Goal: Participate in discussion: Engage in conversation with other users on a specific topic

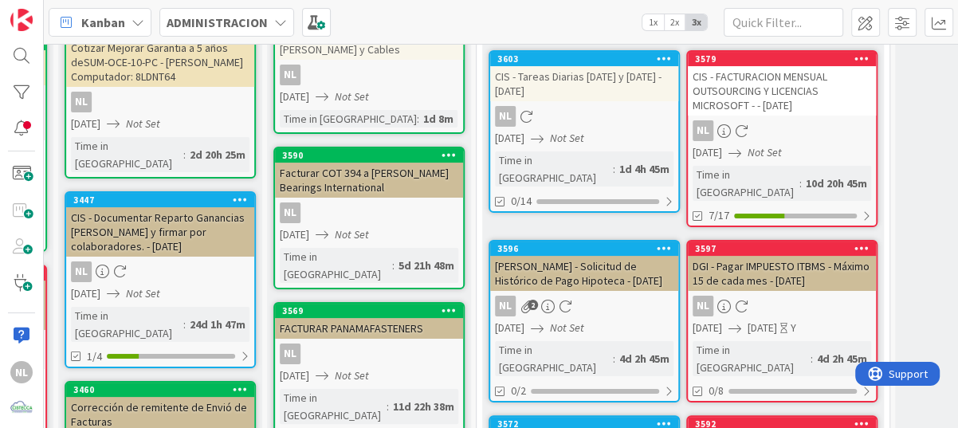
scroll to position [159, 432]
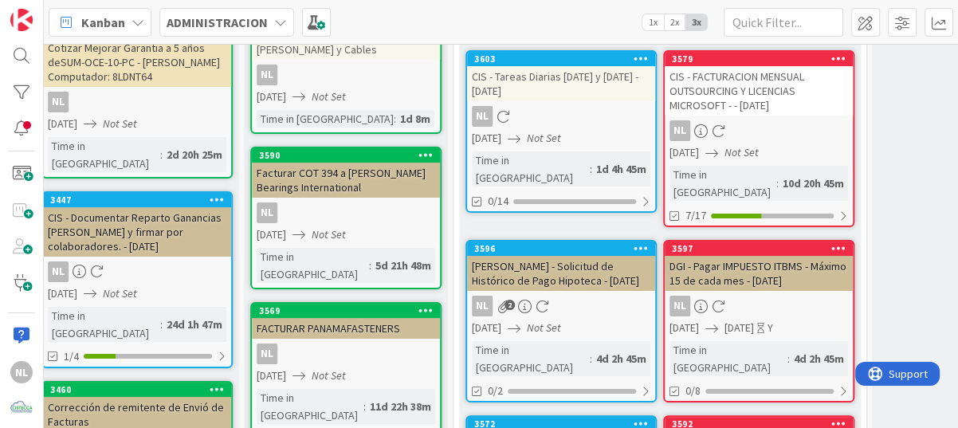
click at [769, 131] on div "NL" at bounding box center [759, 130] width 188 height 21
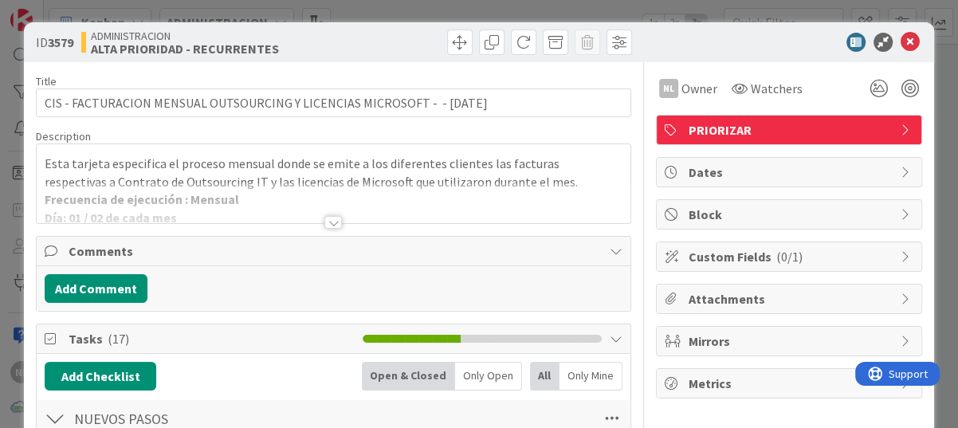
click at [525, 266] on div "Add Comment" at bounding box center [334, 288] width 594 height 45
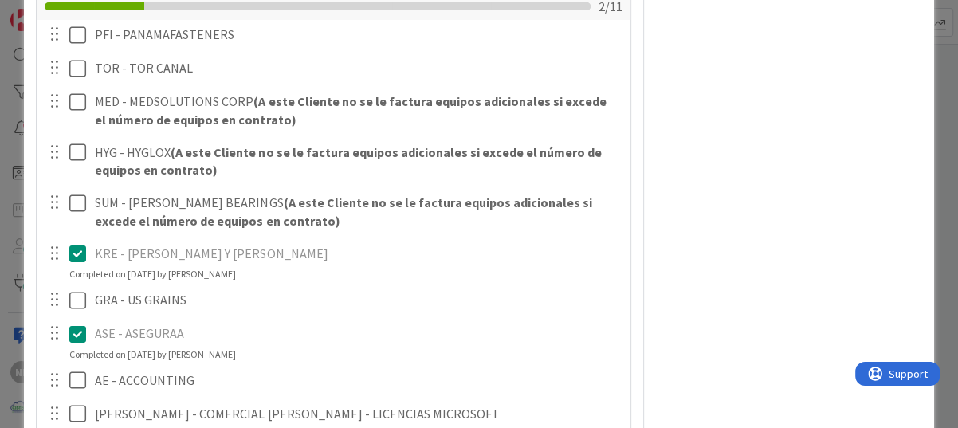
scroll to position [957, 0]
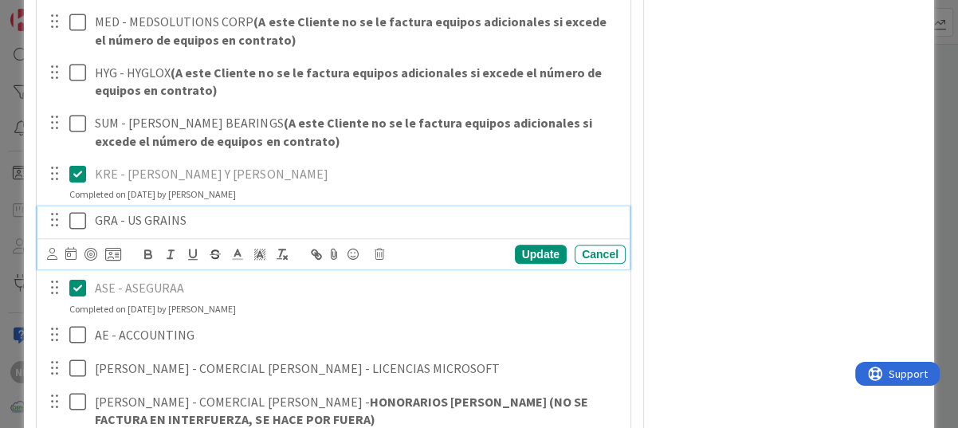
click at [77, 217] on icon at bounding box center [81, 220] width 24 height 19
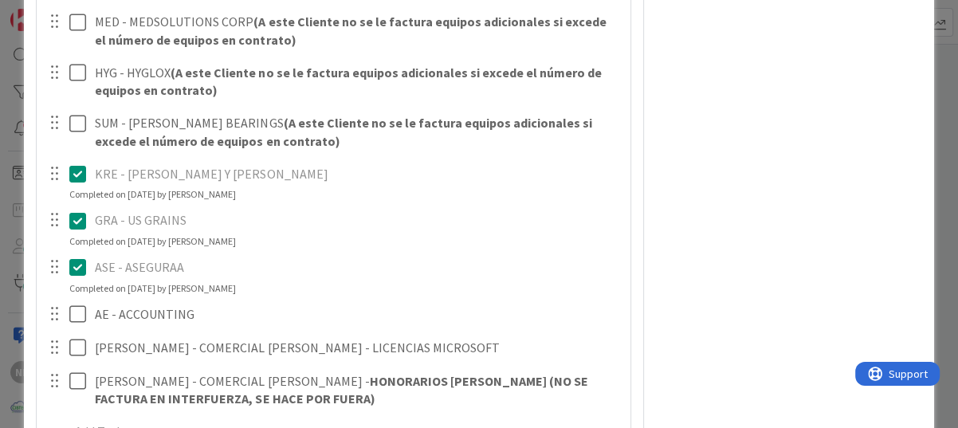
scroll to position [1036, 0]
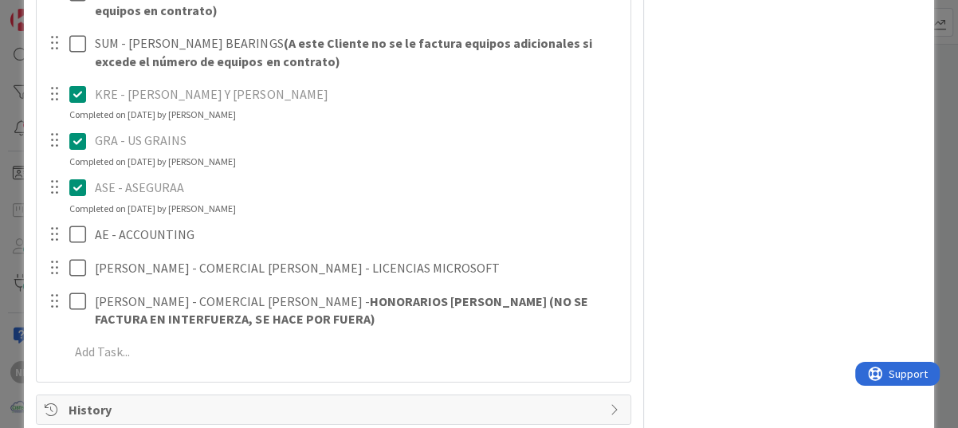
click at [462, 152] on div "GRA - US GRAINS Update Cancel Completed on [DATE] by [PERSON_NAME]" at bounding box center [333, 148] width 592 height 42
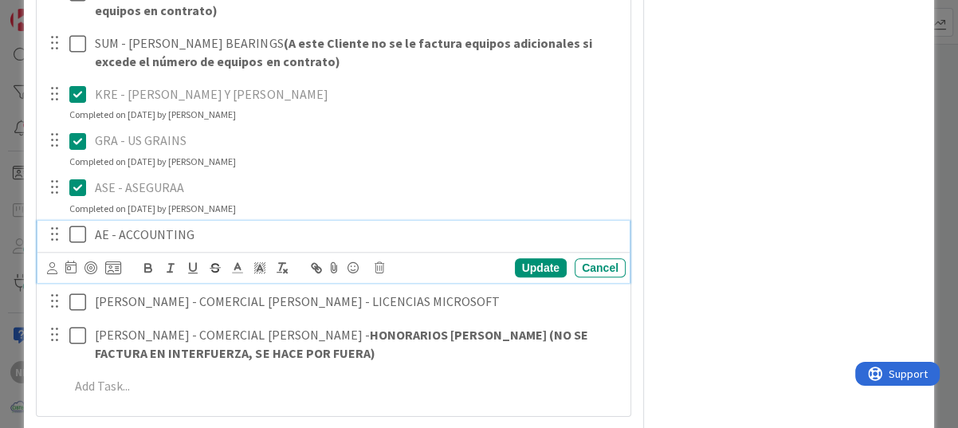
click at [86, 235] on icon at bounding box center [81, 234] width 24 height 19
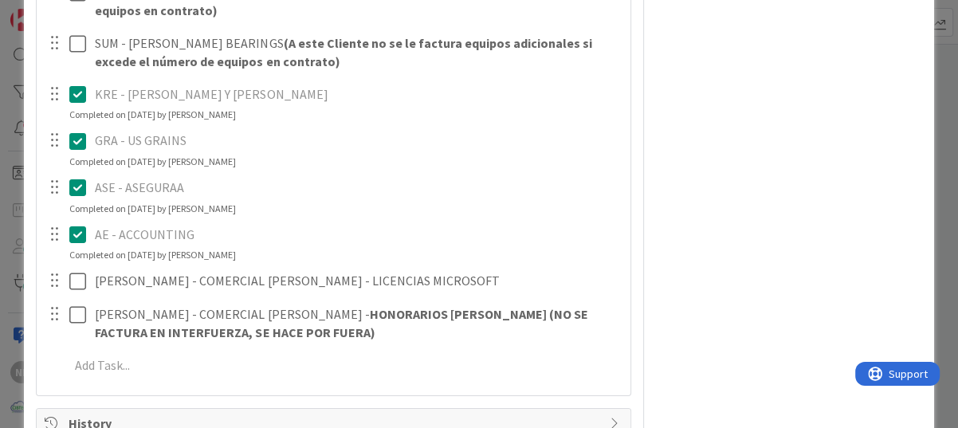
scroll to position [1116, 0]
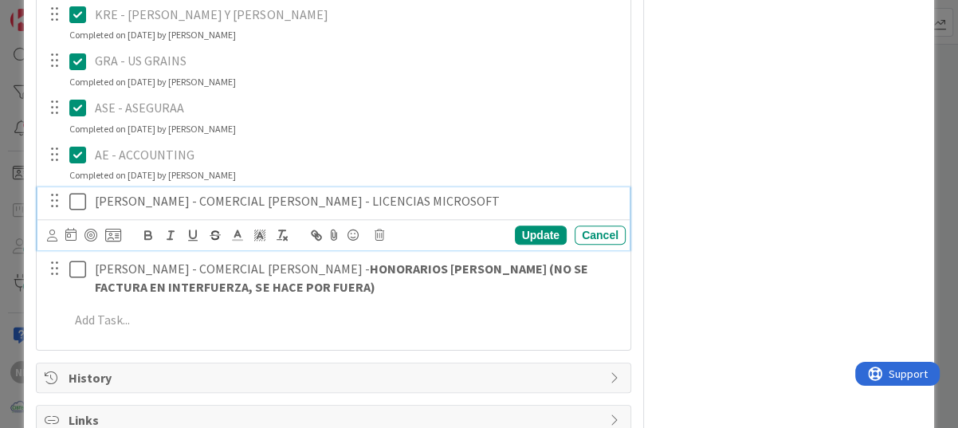
click at [77, 201] on icon at bounding box center [81, 201] width 24 height 19
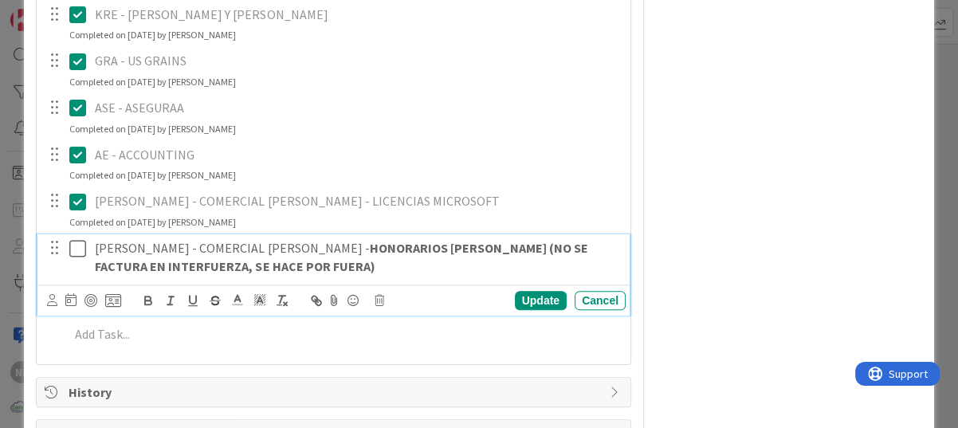
click at [77, 248] on icon at bounding box center [81, 248] width 24 height 19
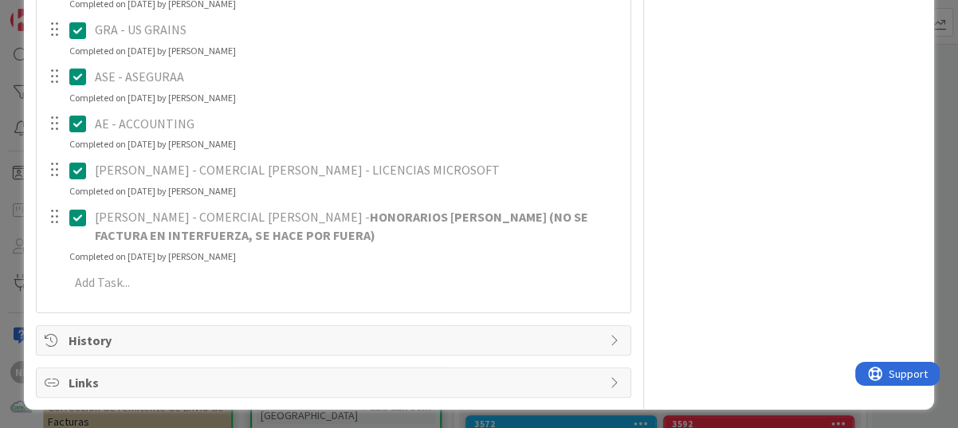
scroll to position [749, 0]
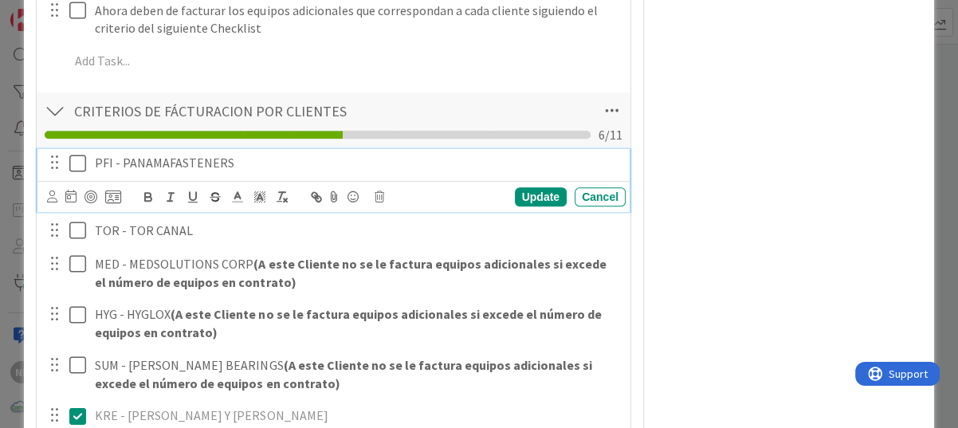
click at [82, 158] on icon at bounding box center [81, 163] width 24 height 19
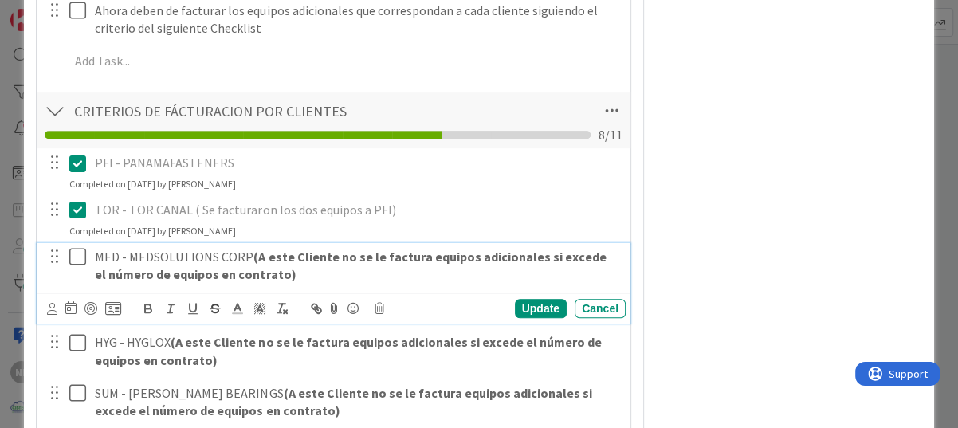
click at [77, 255] on icon at bounding box center [81, 256] width 24 height 19
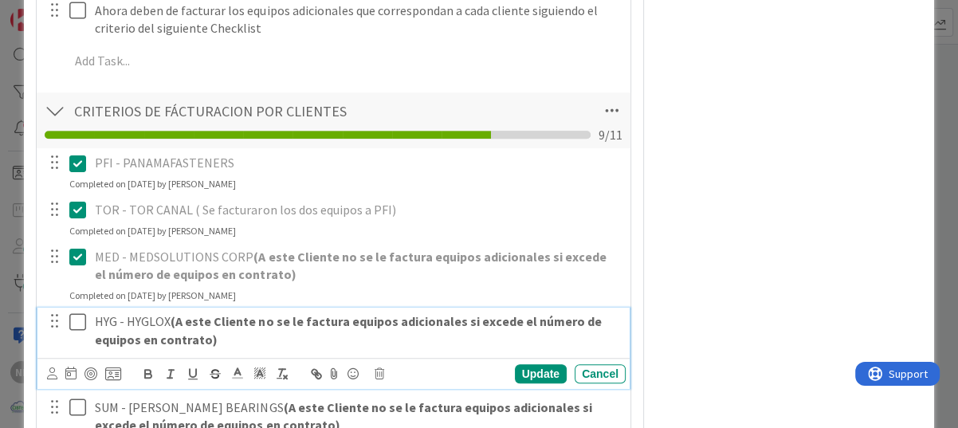
click at [78, 321] on icon at bounding box center [81, 321] width 24 height 19
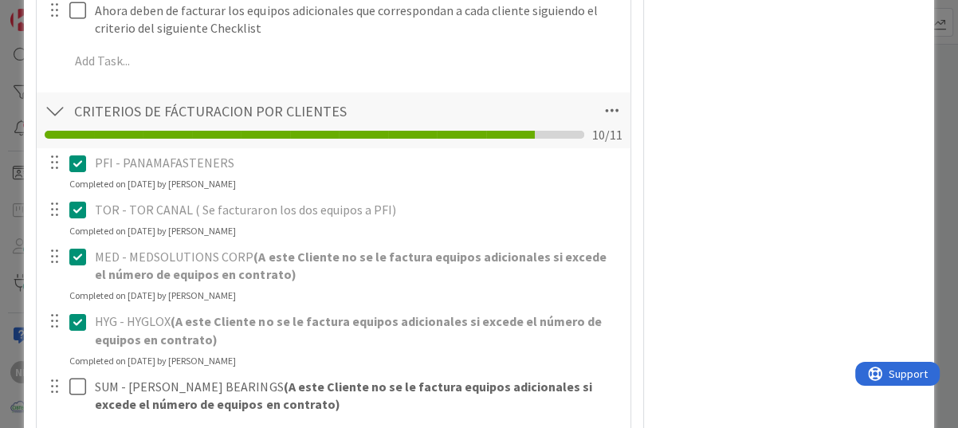
scroll to position [828, 0]
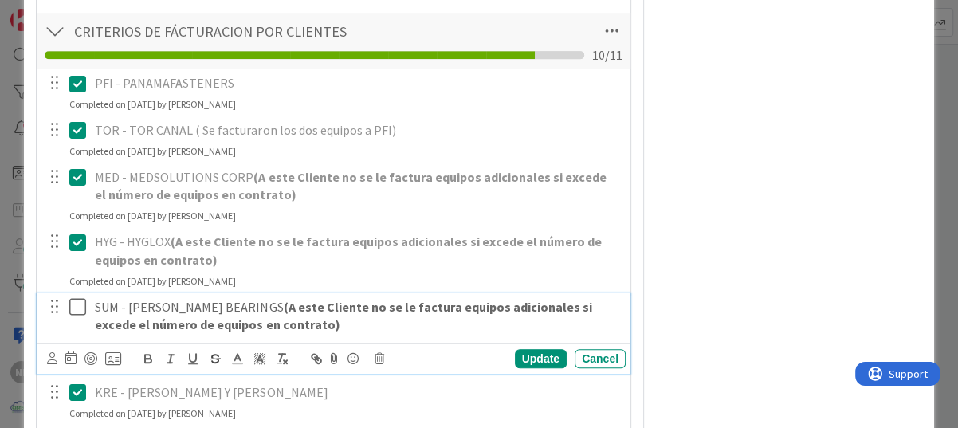
click at [79, 304] on icon at bounding box center [81, 306] width 24 height 19
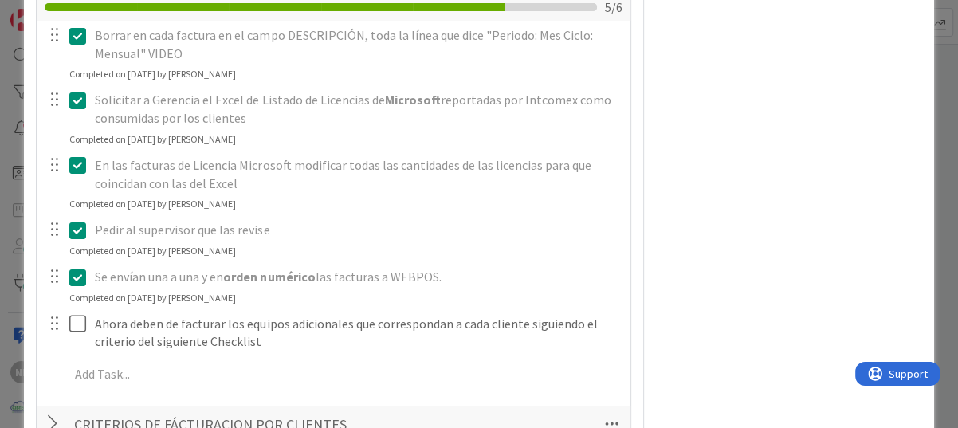
scroll to position [595, 0]
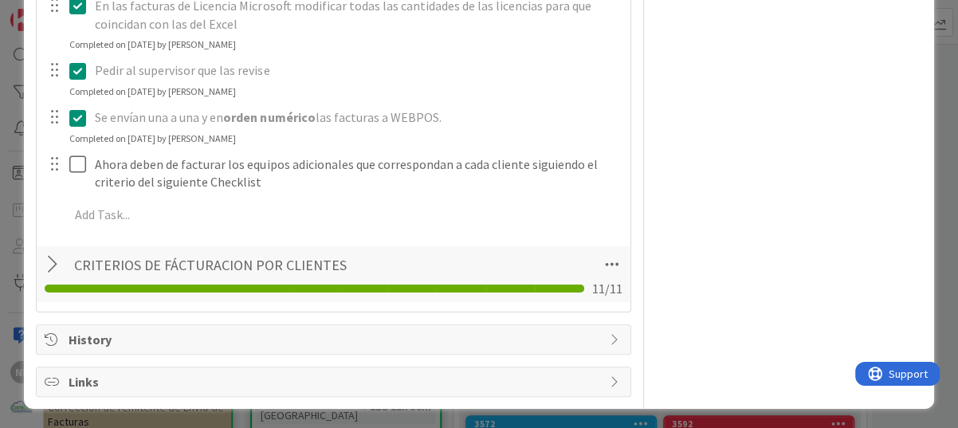
click at [56, 260] on div at bounding box center [55, 264] width 21 height 29
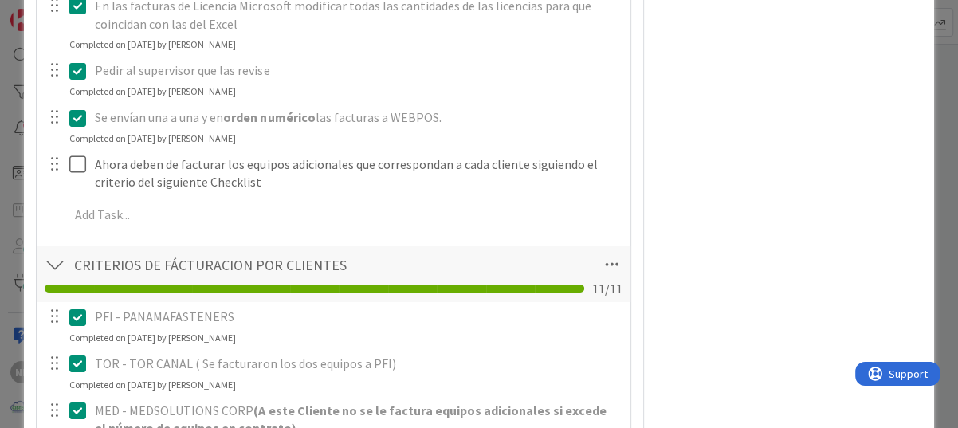
click at [51, 263] on div at bounding box center [55, 264] width 21 height 29
